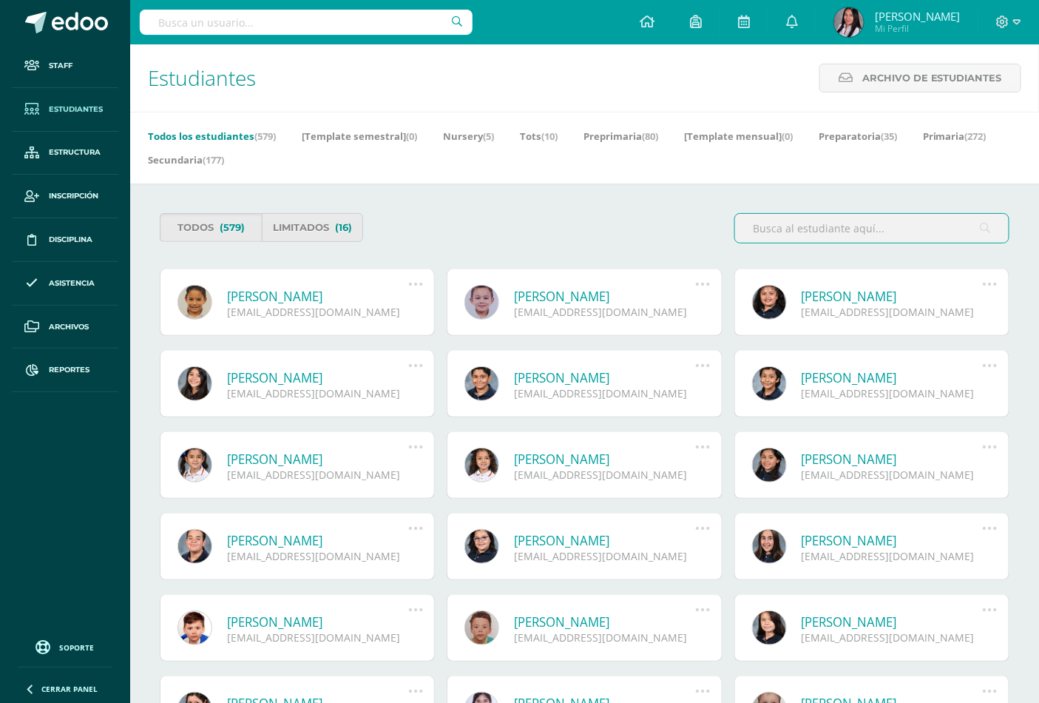
click at [257, 21] on input "text" at bounding box center [306, 22] width 333 height 25
click at [269, 19] on input "[PERSON_NAME]" at bounding box center [306, 22] width 333 height 25
click at [203, 24] on input "[PERSON_NAME]" at bounding box center [306, 22] width 333 height 25
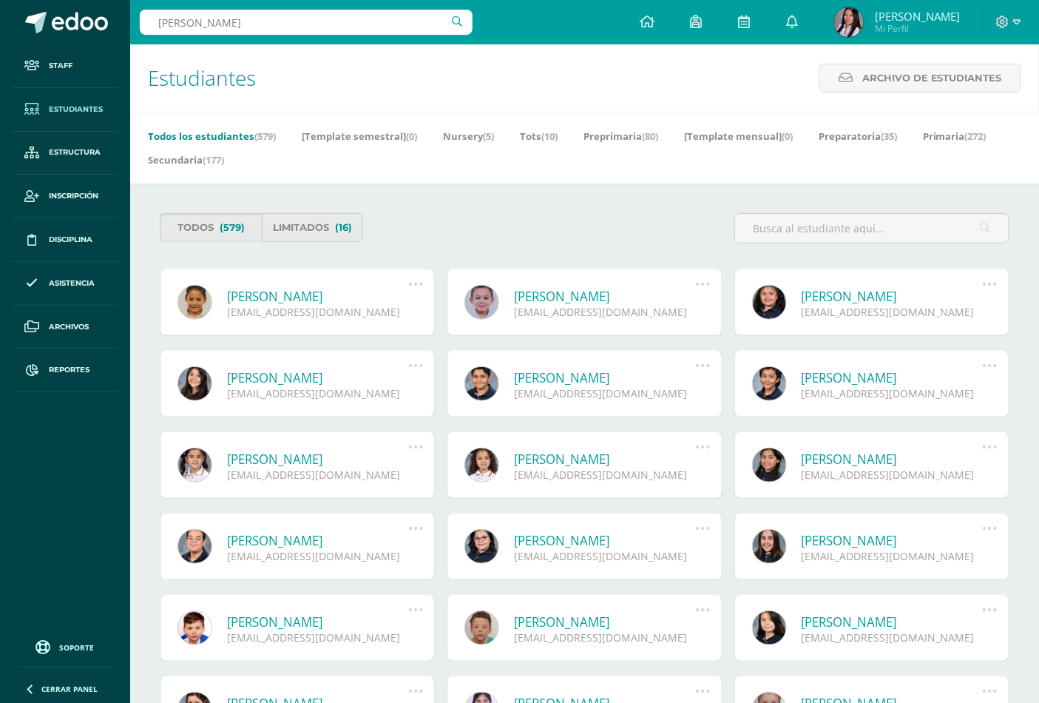
click at [203, 24] on input "[PERSON_NAME]" at bounding box center [306, 22] width 333 height 25
type input "[PERSON_NAME]"
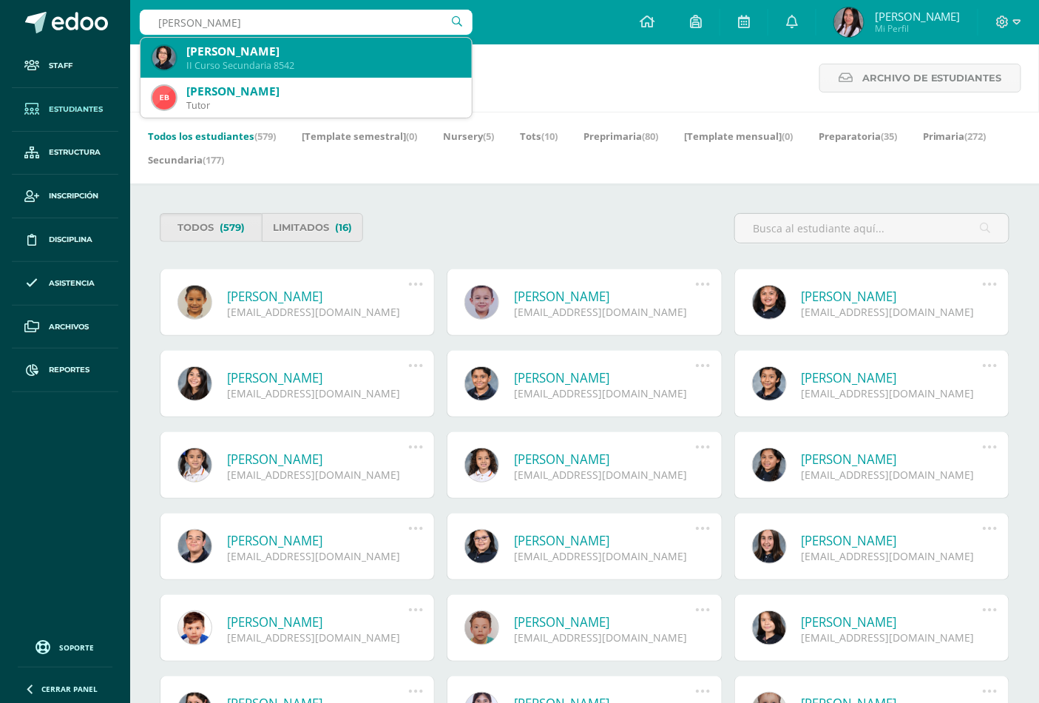
click at [202, 60] on div "II Curso Secundaria 8542" at bounding box center [323, 65] width 274 height 13
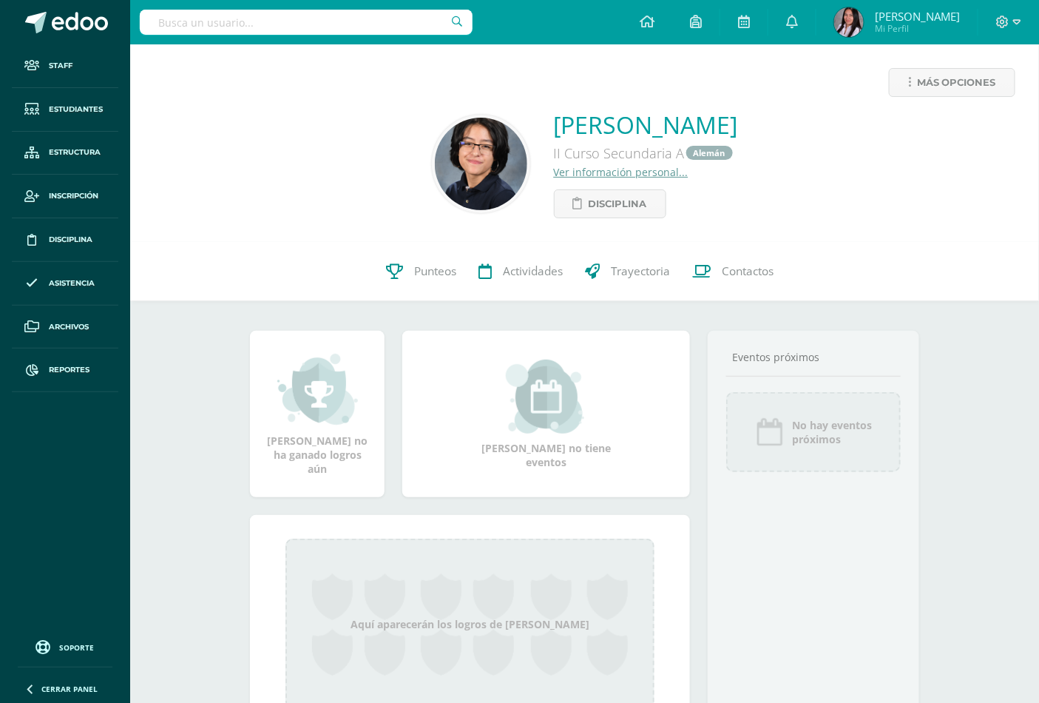
click at [554, 169] on link "Ver información personal..." at bounding box center [621, 172] width 135 height 14
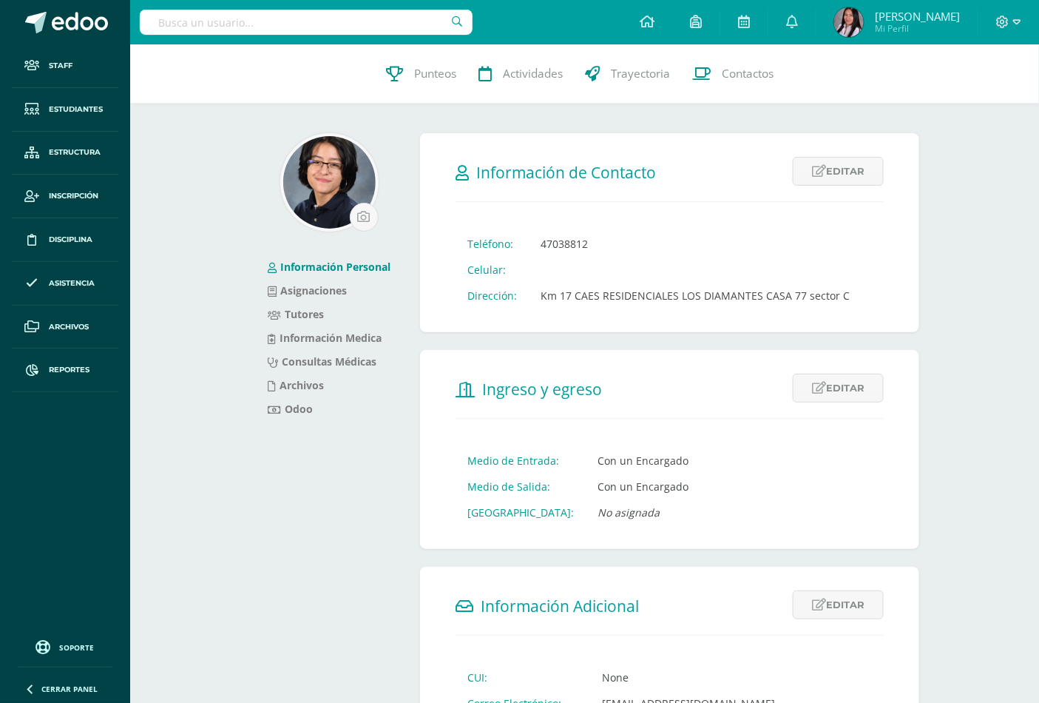
click at [334, 21] on input "text" at bounding box center [306, 22] width 333 height 25
click at [320, 270] on link "Información Personal" at bounding box center [329, 267] width 123 height 14
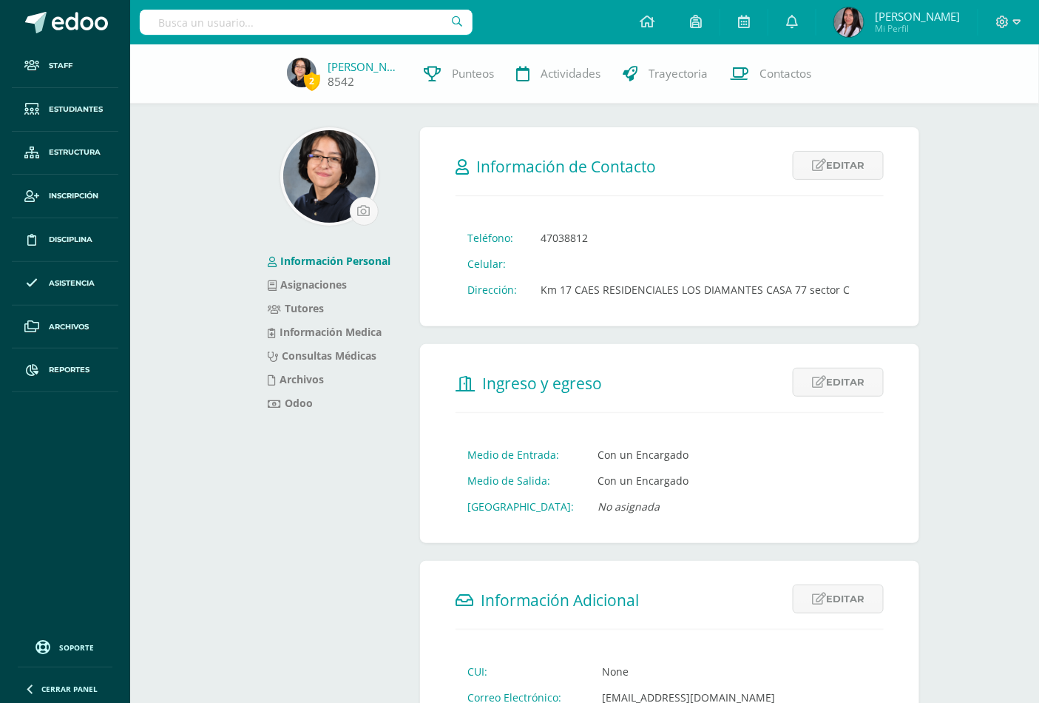
click at [372, 64] on link "Emma Roman" at bounding box center [365, 66] width 74 height 15
